Goal: Find specific page/section: Locate a particular part of the current website

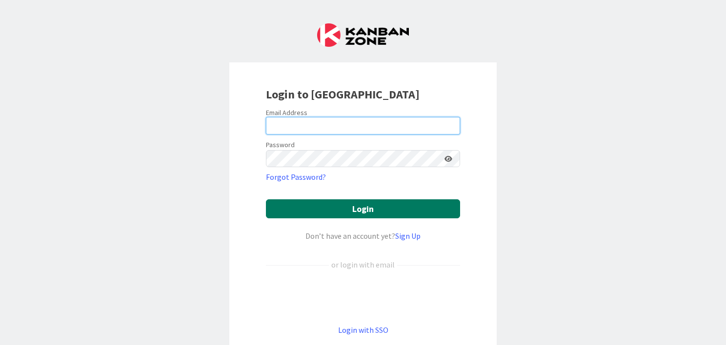
type input "[PERSON_NAME][EMAIL_ADDRESS][DOMAIN_NAME]"
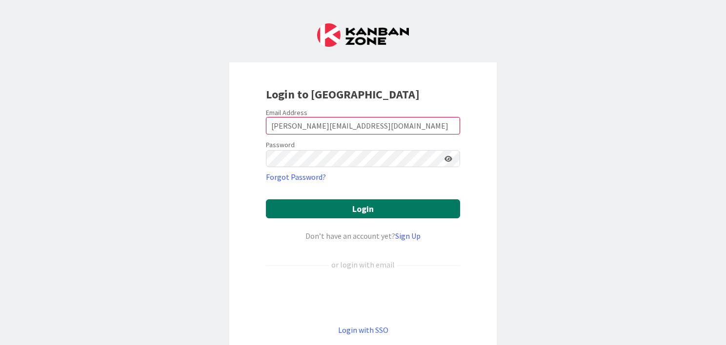
click at [289, 209] on button "Login" at bounding box center [363, 208] width 194 height 19
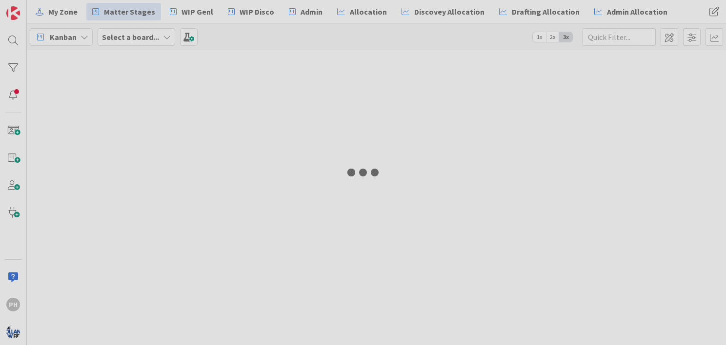
type input "[PERSON_NAME]"
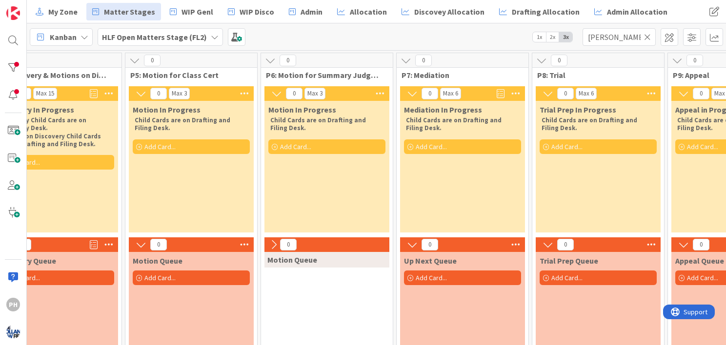
scroll to position [0, 745]
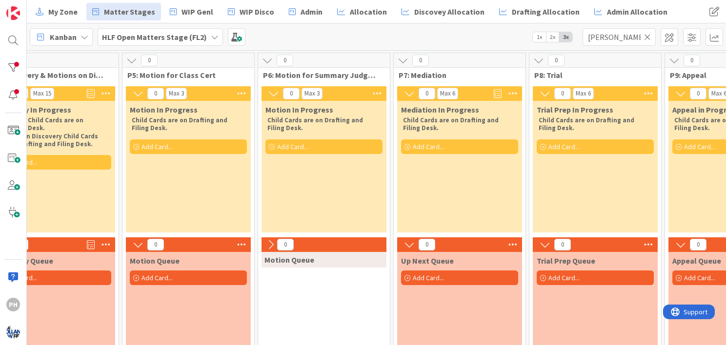
click at [647, 38] on icon at bounding box center [647, 37] width 7 height 9
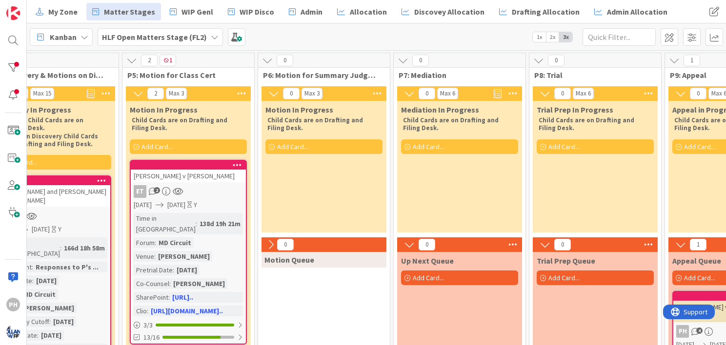
scroll to position [0, 733]
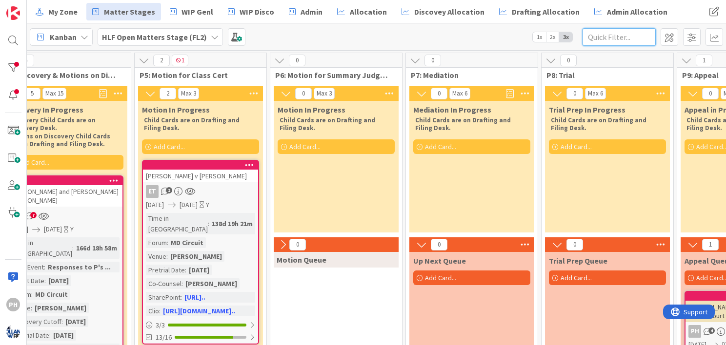
click at [592, 39] on input "text" at bounding box center [618, 37] width 73 height 18
type input "[PERSON_NAME]"
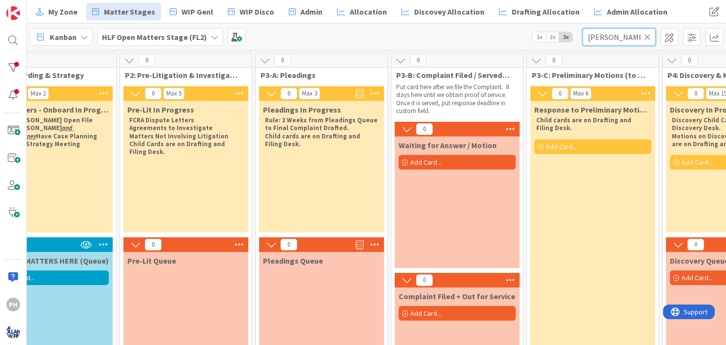
scroll to position [0, 0]
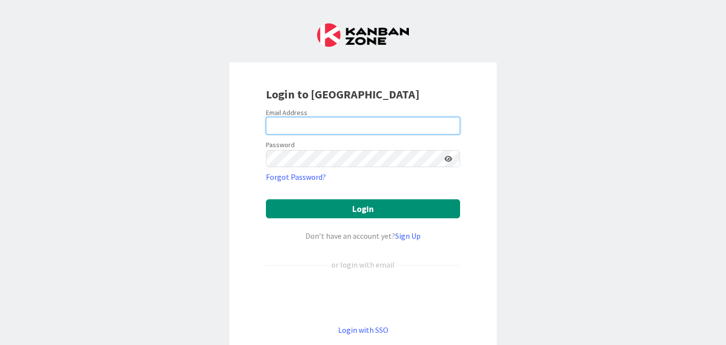
type input "[PERSON_NAME][EMAIL_ADDRESS][DOMAIN_NAME]"
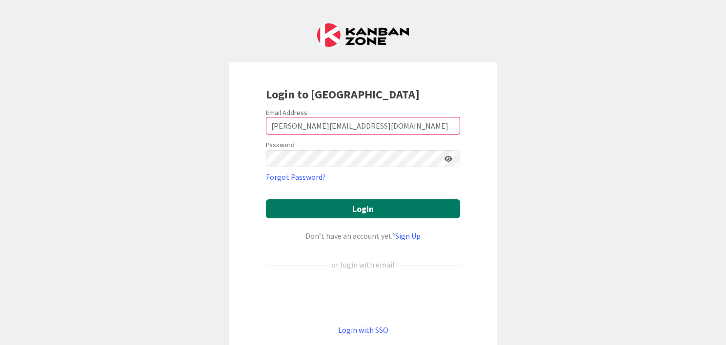
click at [283, 199] on button "Login" at bounding box center [363, 208] width 194 height 19
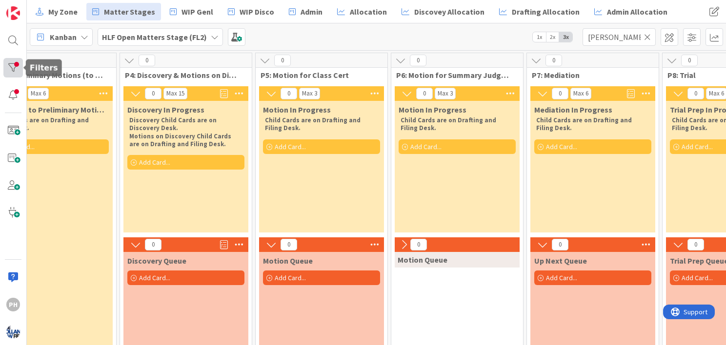
click at [14, 65] on div at bounding box center [13, 68] width 20 height 20
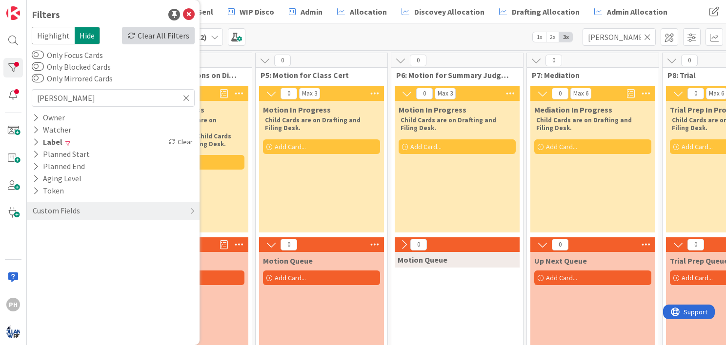
click at [133, 37] on icon at bounding box center [131, 36] width 8 height 8
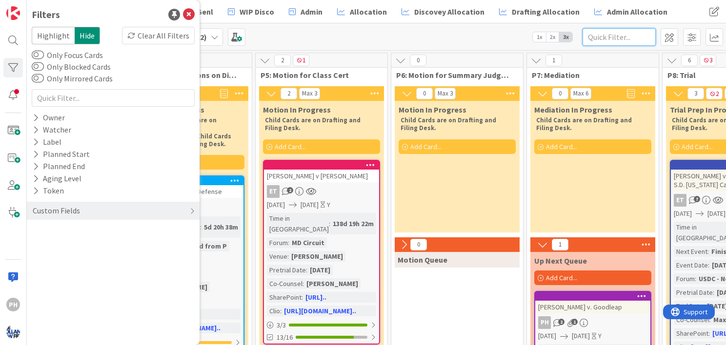
click at [602, 33] on input "text" at bounding box center [618, 37] width 73 height 18
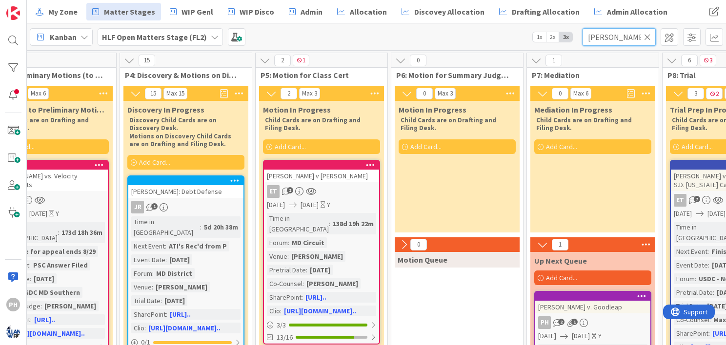
type input "[PERSON_NAME]"
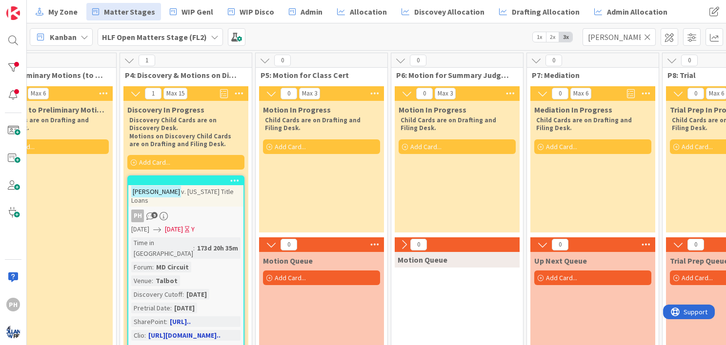
click at [214, 196] on div "[PERSON_NAME] v. [US_STATE] Title Loans" at bounding box center [185, 195] width 115 height 21
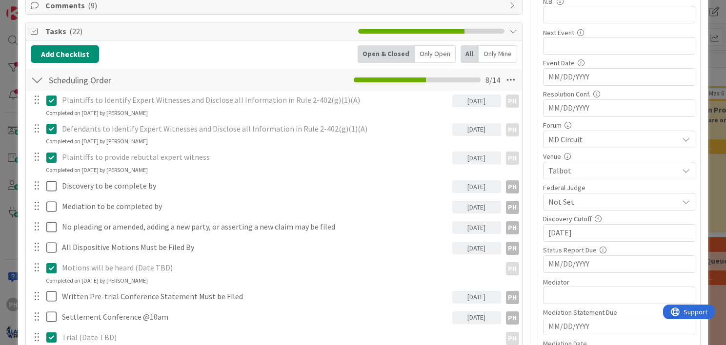
scroll to position [152, 0]
